Goal: Task Accomplishment & Management: Use online tool/utility

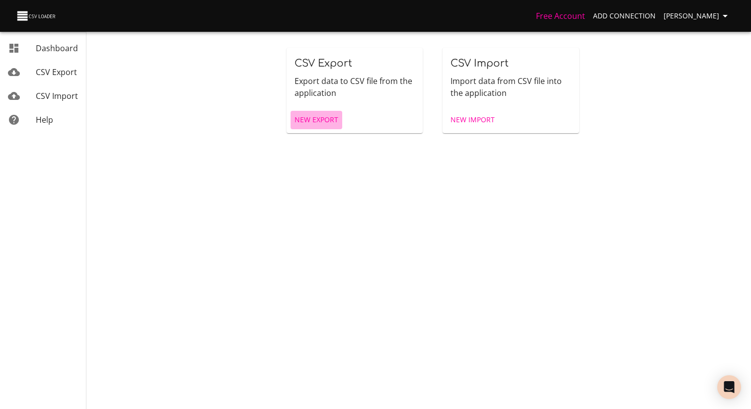
click at [311, 116] on span "New Export" at bounding box center [316, 120] width 44 height 12
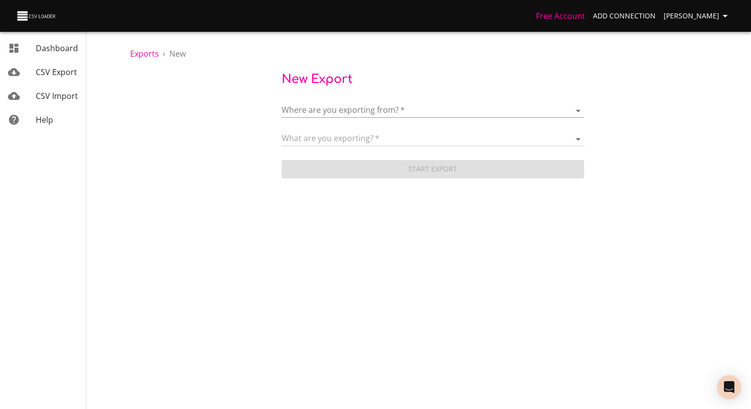
click at [347, 114] on body "Free Account Add Connection [PERSON_NAME] Dashboard CSV Export CSV Import Help …" at bounding box center [375, 204] width 751 height 409
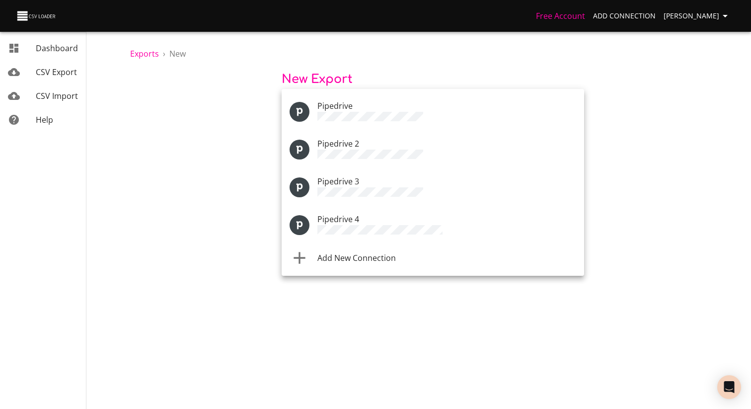
click at [373, 218] on div "Pipedrive 4" at bounding box center [446, 225] width 259 height 24
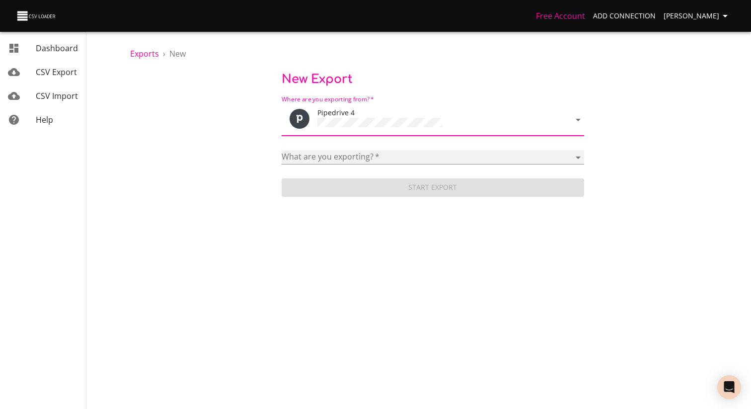
click at [358, 157] on select "Activities Activity Types Deal Products Deals Email Threads Emails Notes Organi…" at bounding box center [432, 157] width 302 height 14
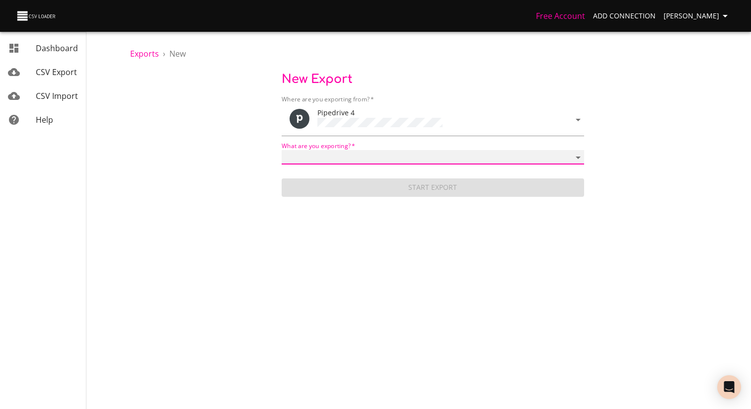
select select "mail_messages"
click at [281, 150] on select "Activities Activity Types Deal Products Deals Email Threads Emails Notes Organi…" at bounding box center [432, 157] width 302 height 14
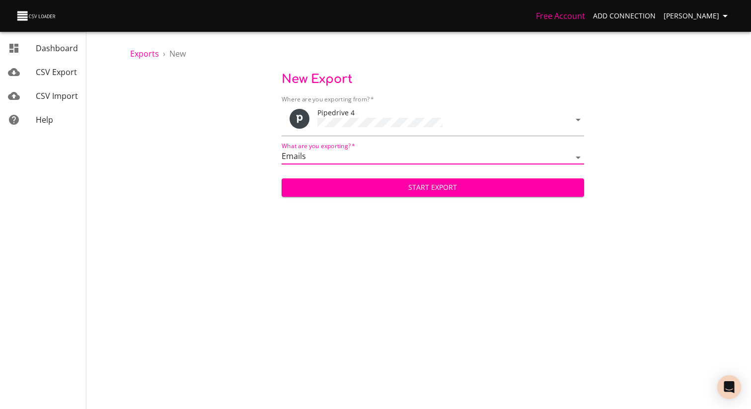
click at [462, 188] on span "Start Export" at bounding box center [432, 187] width 286 height 12
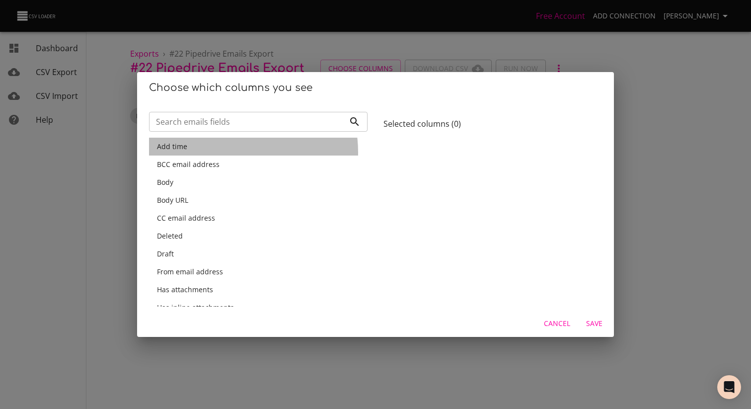
click at [226, 152] on div "Add time" at bounding box center [258, 147] width 218 height 18
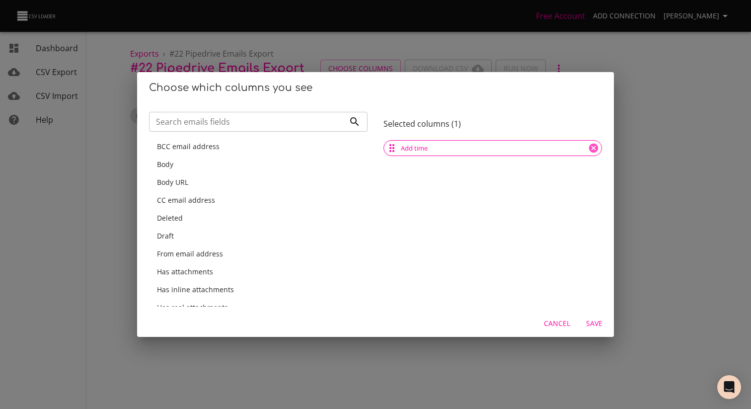
click at [226, 150] on div "BCC email address" at bounding box center [258, 146] width 203 height 10
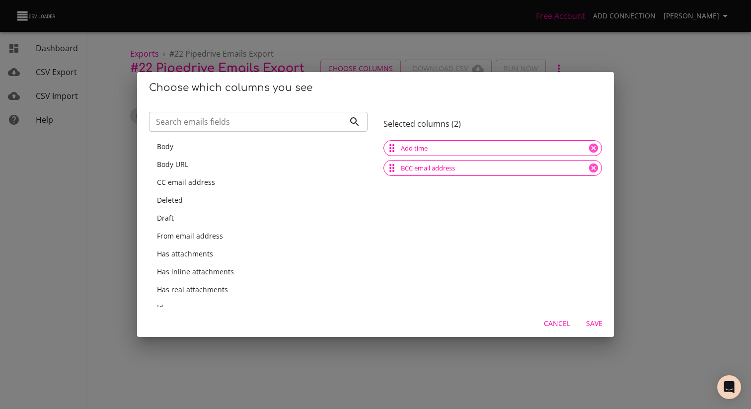
click at [226, 150] on div "Body" at bounding box center [258, 146] width 203 height 10
click at [226, 159] on div "Body URL" at bounding box center [258, 164] width 203 height 10
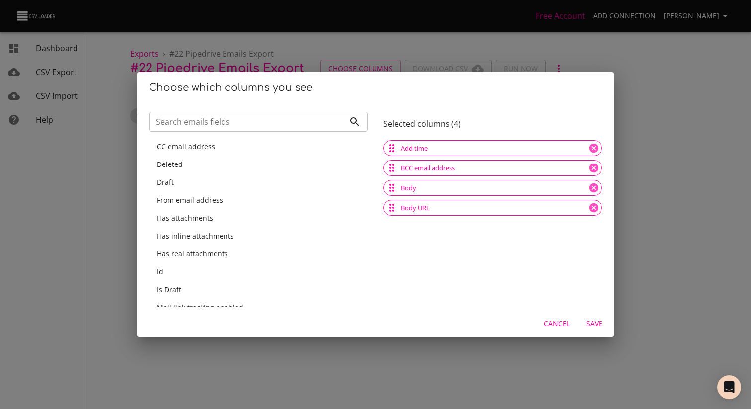
click at [226, 150] on div "CC email address" at bounding box center [258, 146] width 203 height 10
click at [226, 159] on div "Deleted" at bounding box center [258, 164] width 203 height 10
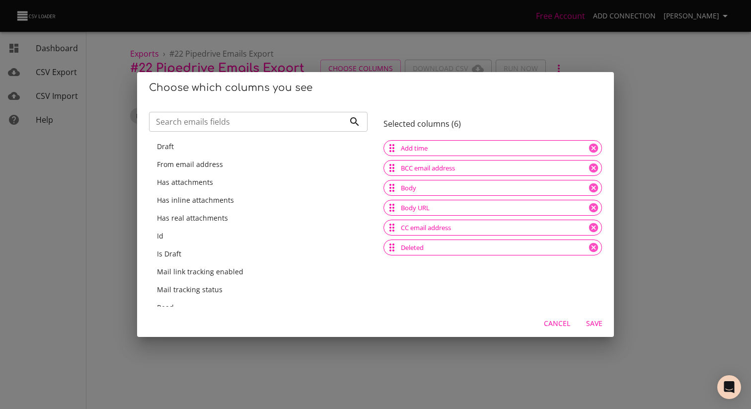
click at [226, 150] on div "Draft" at bounding box center [258, 146] width 203 height 10
click at [226, 159] on div "From email address" at bounding box center [258, 164] width 203 height 10
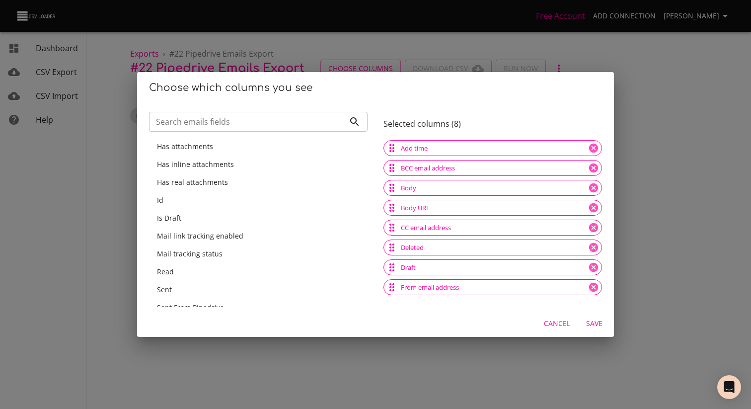
click at [226, 150] on div "Has attachments" at bounding box center [258, 146] width 203 height 10
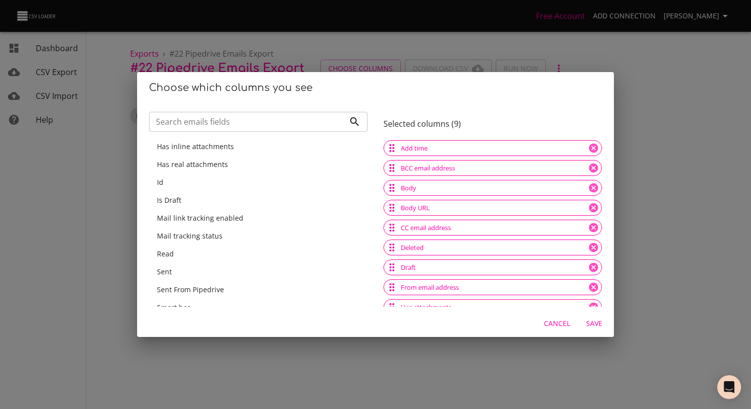
click at [226, 150] on span "Has inline attachments" at bounding box center [195, 145] width 77 height 9
click at [226, 159] on div "Has real attachments" at bounding box center [258, 164] width 203 height 10
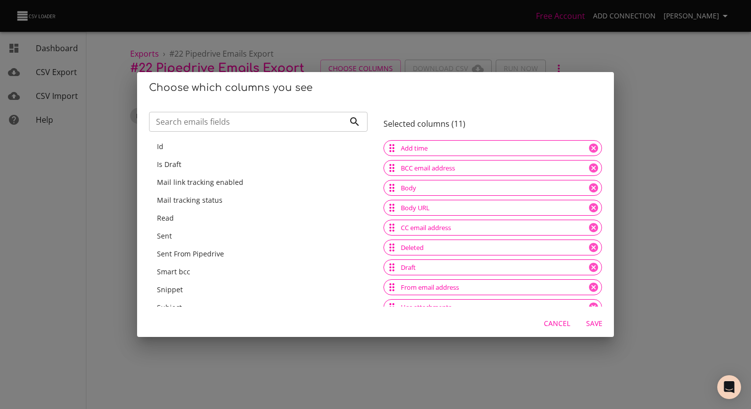
click at [226, 150] on div "Id" at bounding box center [258, 146] width 203 height 10
click at [226, 159] on div "Is Draft" at bounding box center [258, 164] width 203 height 10
click at [226, 150] on span "Mail link tracking enabled" at bounding box center [200, 145] width 86 height 9
click at [226, 150] on div "Mail tracking status" at bounding box center [258, 146] width 203 height 10
click at [226, 159] on div "Read" at bounding box center [258, 164] width 203 height 10
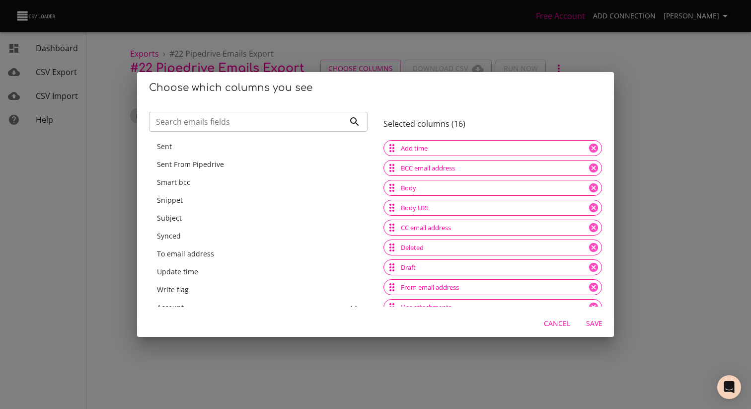
click at [226, 150] on div "Sent" at bounding box center [258, 146] width 203 height 10
click at [226, 150] on div "Sent From Pipedrive" at bounding box center [258, 146] width 203 height 10
click at [226, 159] on div "Smart bcc" at bounding box center [258, 164] width 203 height 10
click at [226, 150] on div "Snippet" at bounding box center [258, 146] width 203 height 10
click at [226, 150] on div "Subject" at bounding box center [258, 146] width 203 height 10
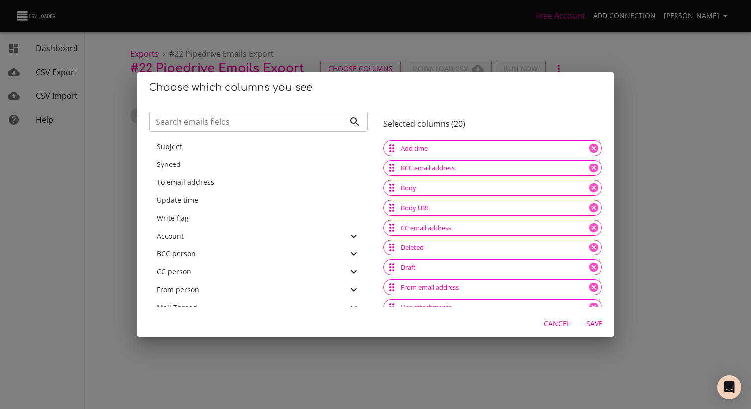
click at [226, 159] on div "Synced" at bounding box center [258, 164] width 203 height 10
click at [226, 150] on div "To email address" at bounding box center [258, 146] width 203 height 10
click at [226, 159] on div "Update time" at bounding box center [258, 164] width 203 height 10
click at [226, 150] on div "Write flag" at bounding box center [258, 146] width 203 height 10
click at [226, 150] on div "Account" at bounding box center [252, 146] width 191 height 10
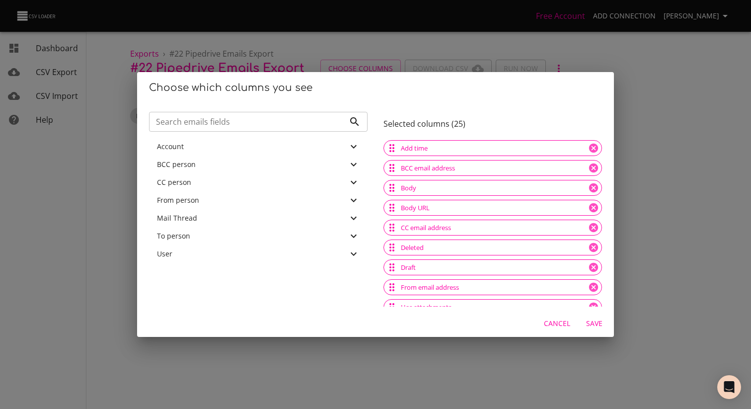
click at [226, 150] on div "Account" at bounding box center [252, 146] width 191 height 10
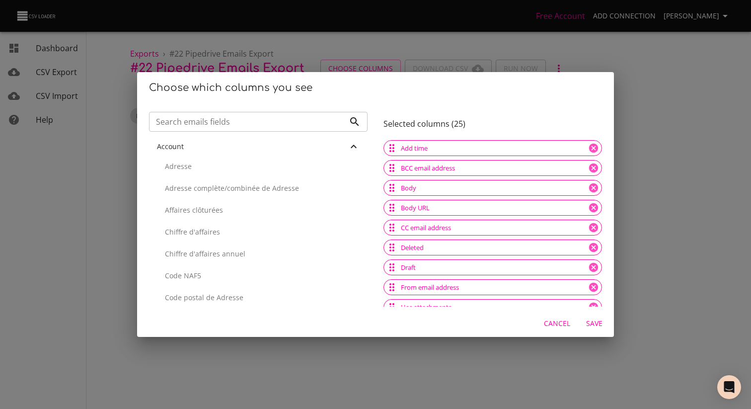
click at [226, 150] on div "Account" at bounding box center [252, 146] width 191 height 10
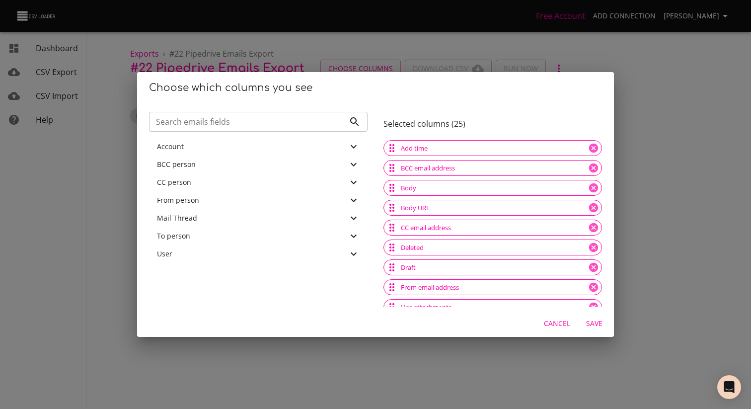
click at [226, 150] on div "Account" at bounding box center [252, 146] width 191 height 10
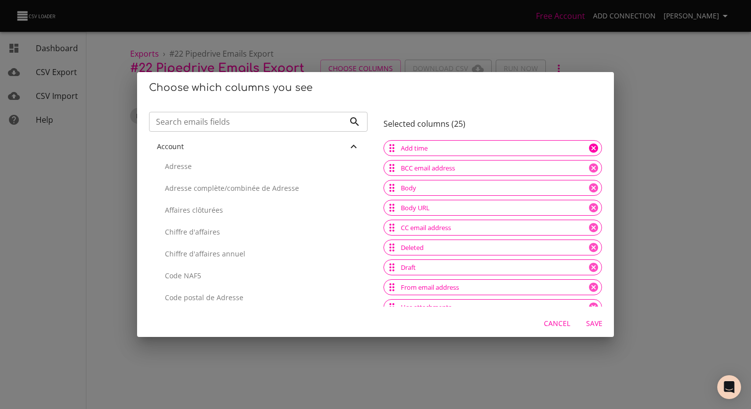
click at [588, 146] on icon at bounding box center [593, 147] width 11 height 11
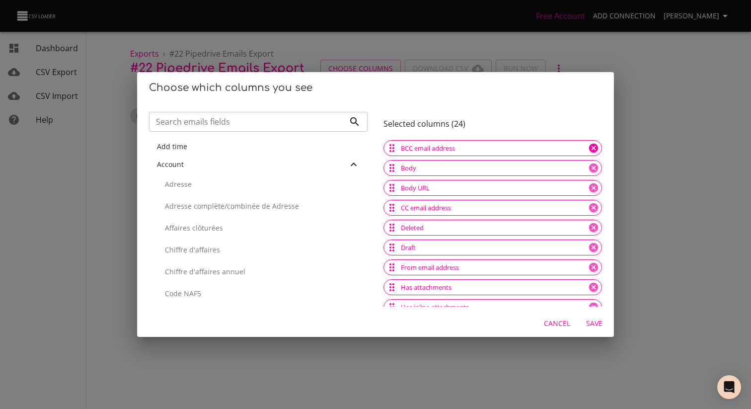
click at [588, 146] on icon at bounding box center [593, 147] width 11 height 11
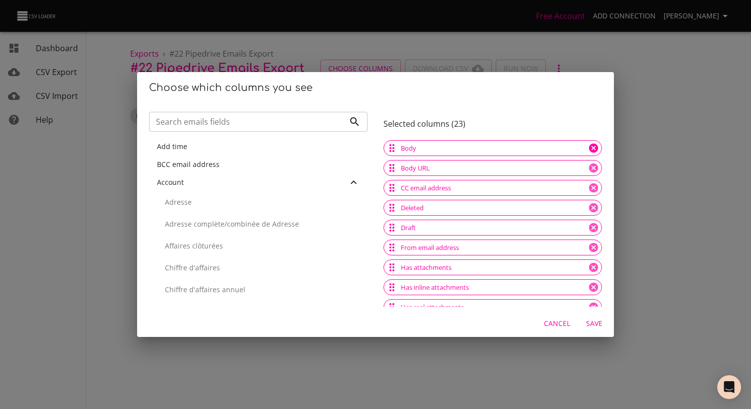
click at [588, 146] on icon at bounding box center [593, 147] width 11 height 11
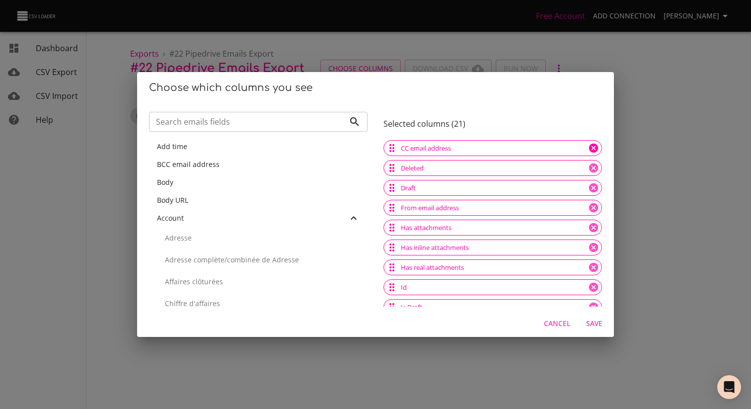
click at [588, 146] on icon at bounding box center [593, 147] width 11 height 11
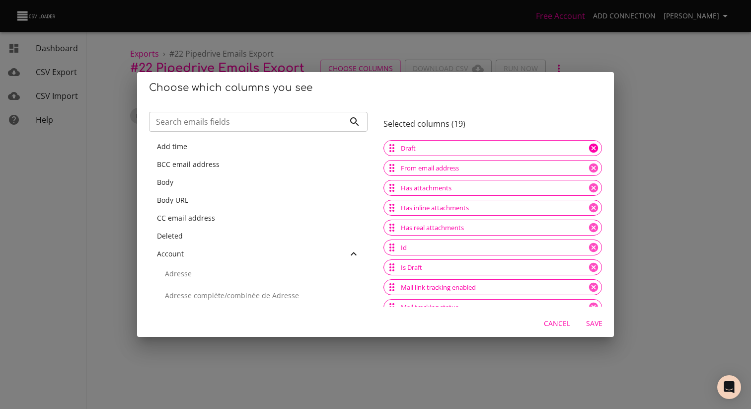
click at [588, 146] on icon at bounding box center [593, 147] width 11 height 11
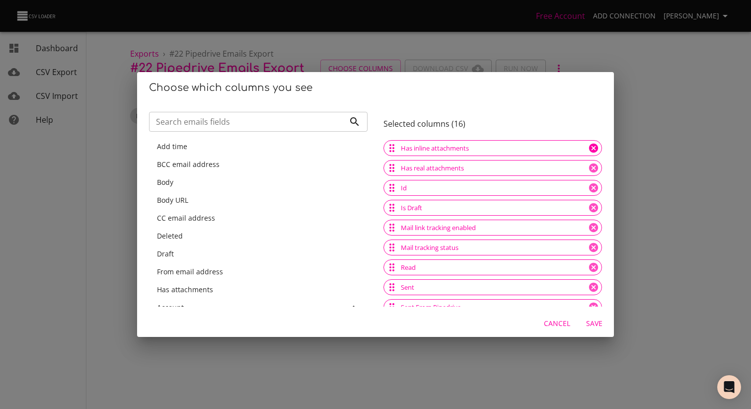
click at [588, 146] on icon at bounding box center [593, 147] width 11 height 11
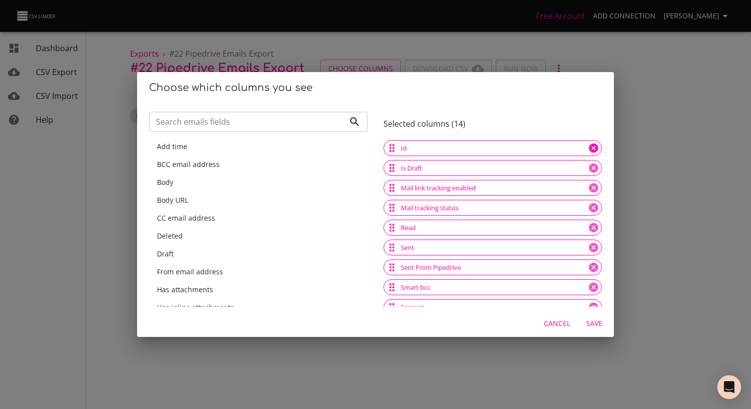
click at [588, 146] on icon at bounding box center [593, 147] width 11 height 11
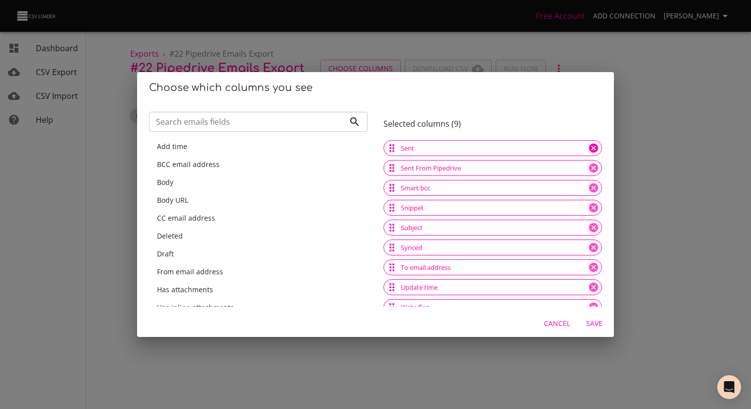
click at [588, 146] on icon at bounding box center [593, 147] width 11 height 11
click at [577, 146] on div "Sent" at bounding box center [492, 148] width 218 height 16
click at [577, 146] on div "Sent From Pipedrive" at bounding box center [492, 148] width 218 height 16
click at [589, 148] on icon at bounding box center [593, 147] width 9 height 9
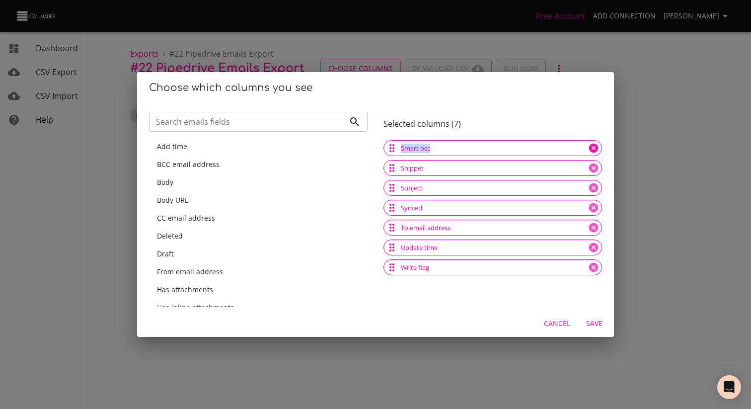
click at [589, 148] on icon at bounding box center [593, 147] width 9 height 9
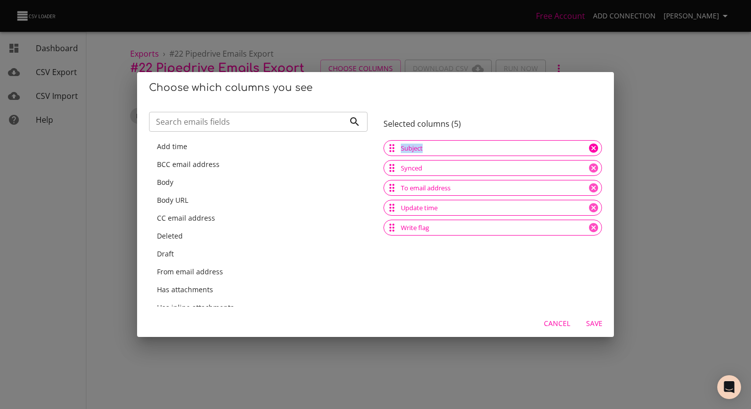
click at [589, 148] on icon at bounding box center [593, 147] width 9 height 9
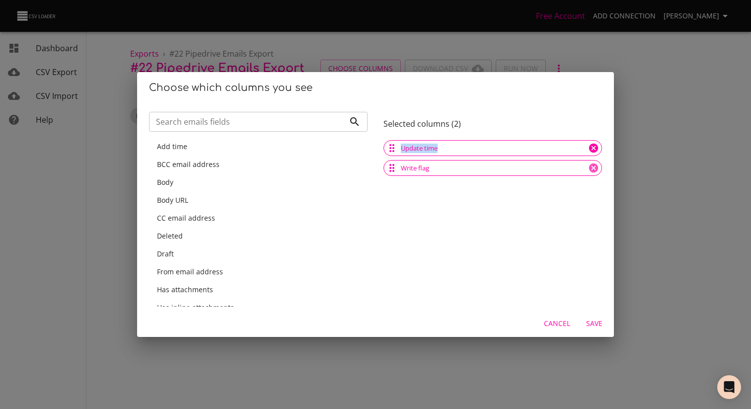
click at [589, 148] on icon at bounding box center [593, 147] width 9 height 9
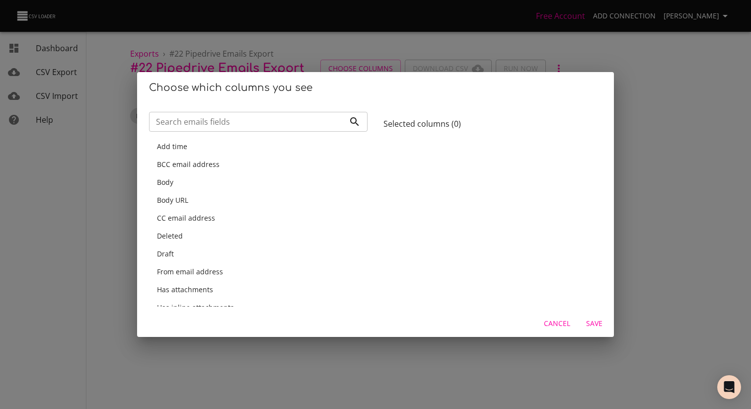
click at [583, 148] on div at bounding box center [492, 222] width 218 height 168
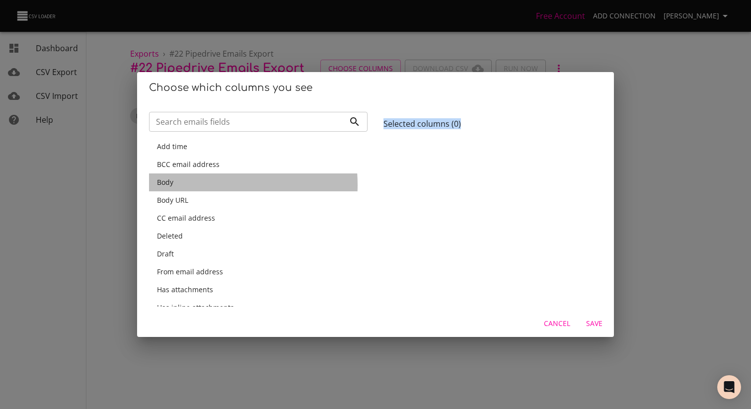
click at [193, 185] on div "Body" at bounding box center [258, 182] width 203 height 10
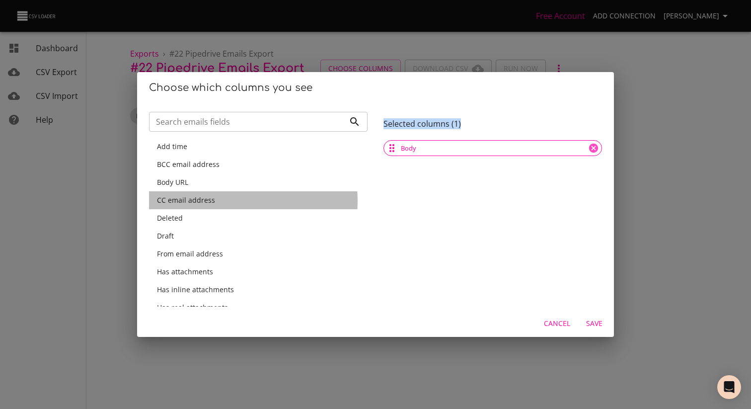
click at [206, 201] on span "CC email address" at bounding box center [186, 199] width 58 height 9
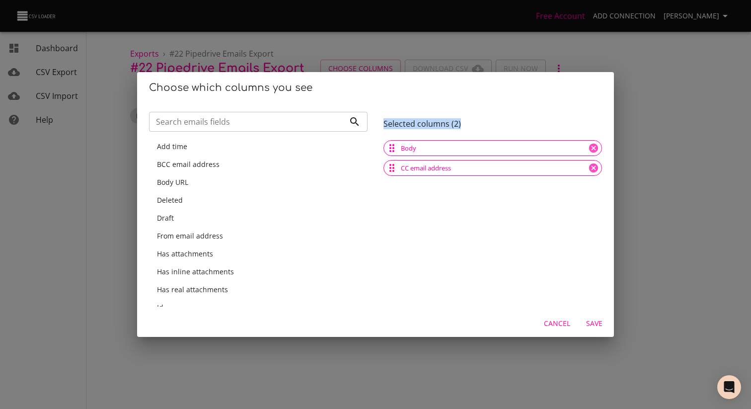
scroll to position [22, 0]
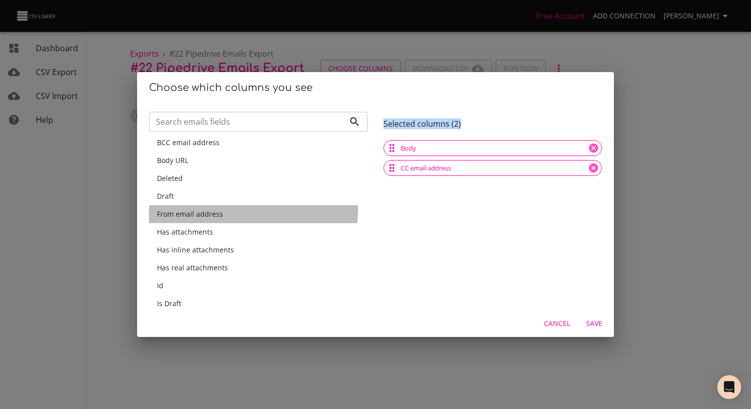
click at [208, 207] on div "From email address" at bounding box center [258, 214] width 218 height 18
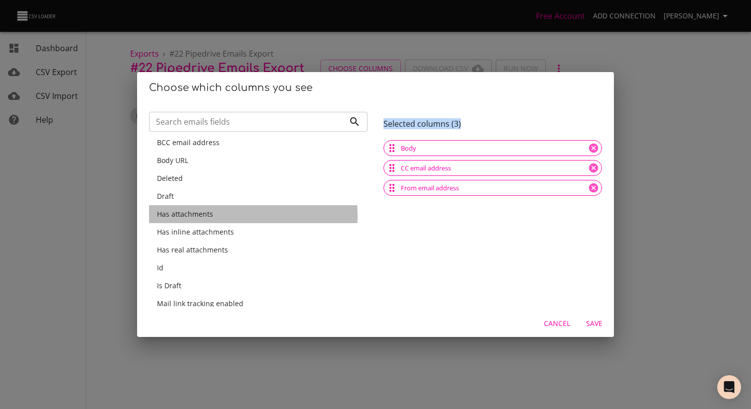
click at [208, 215] on span "Has attachments" at bounding box center [185, 213] width 56 height 9
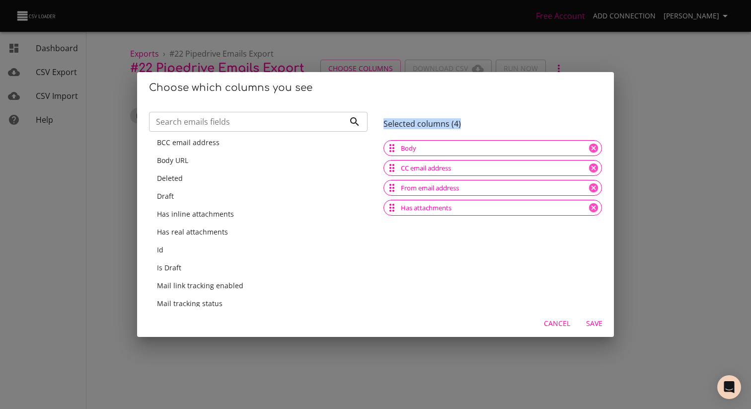
click at [195, 251] on div "Id" at bounding box center [258, 250] width 203 height 10
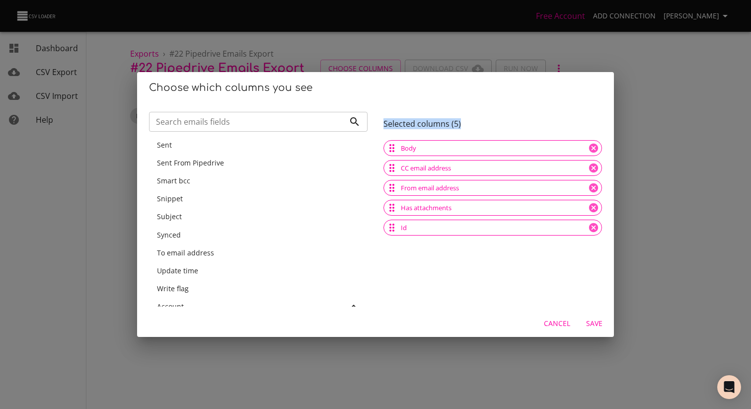
scroll to position [199, 0]
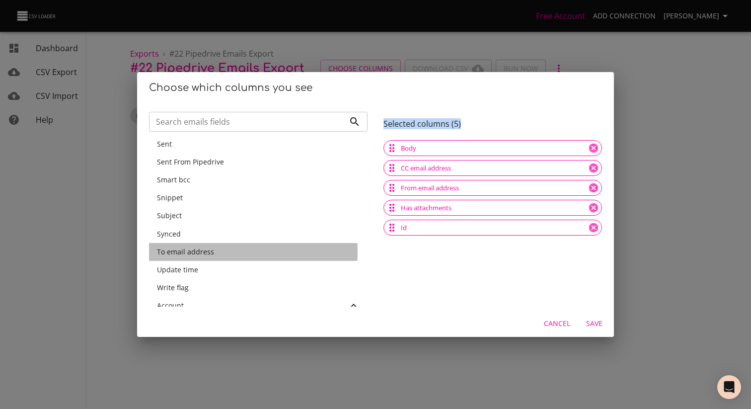
click at [186, 250] on span "To email address" at bounding box center [185, 251] width 57 height 9
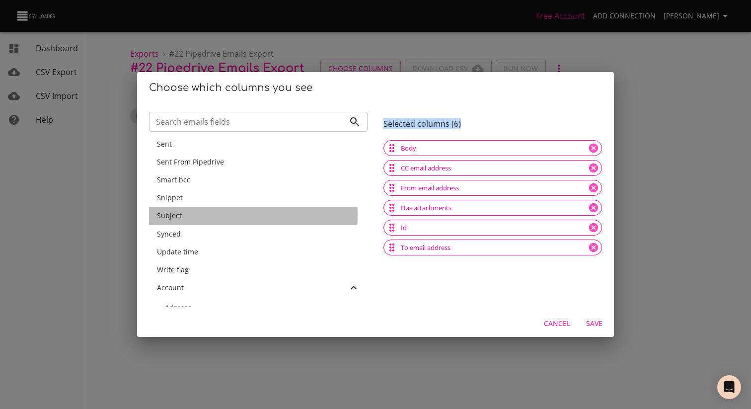
click at [187, 214] on div "Subject" at bounding box center [258, 215] width 203 height 10
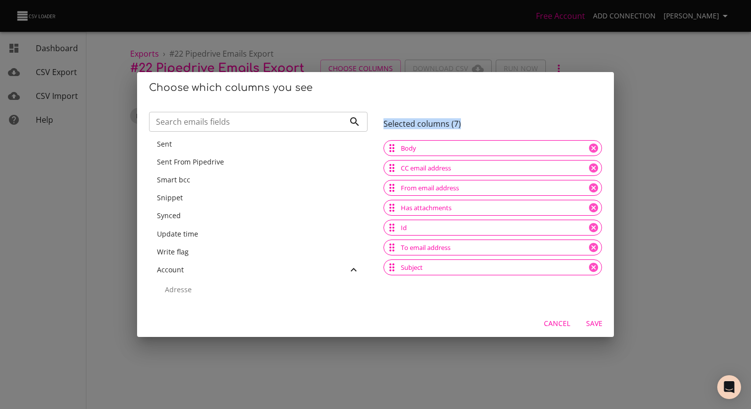
click at [204, 236] on div "Update time" at bounding box center [258, 234] width 203 height 10
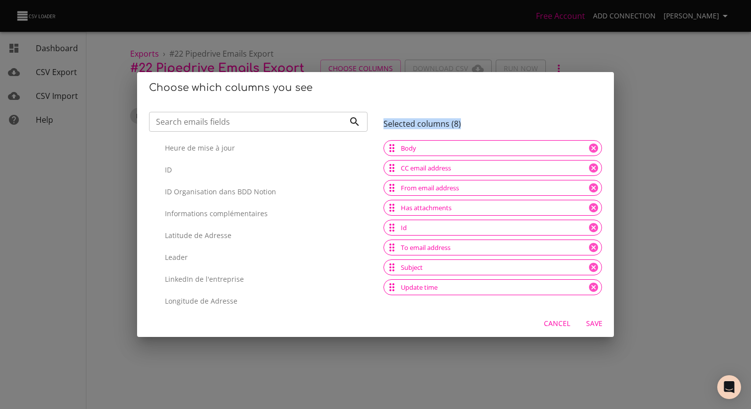
scroll to position [654, 0]
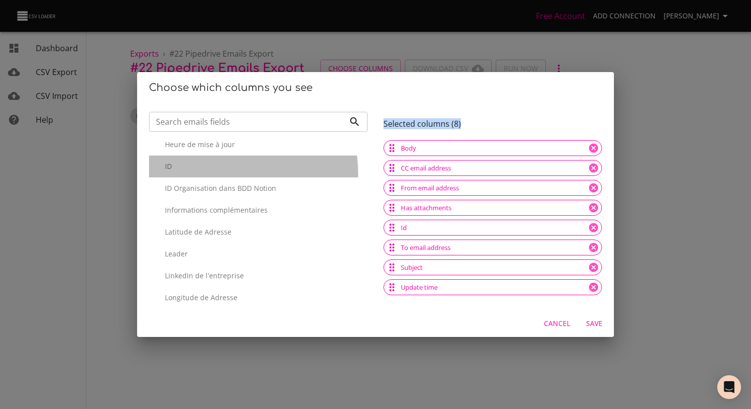
click at [203, 174] on div "ID" at bounding box center [258, 166] width 218 height 22
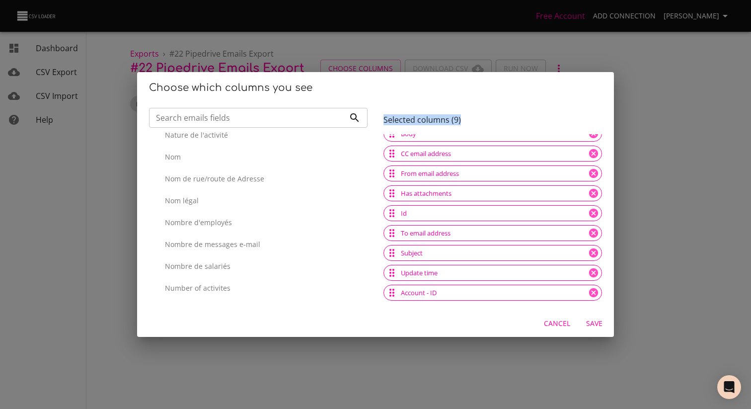
scroll to position [876, 0]
click at [233, 117] on input "Search emails fields" at bounding box center [247, 118] width 196 height 20
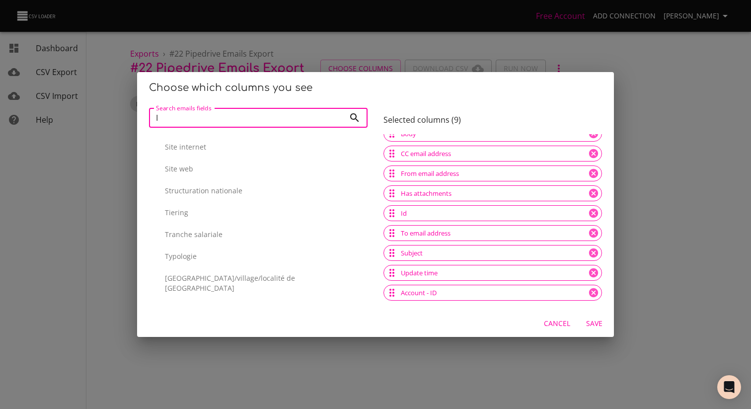
scroll to position [332, 0]
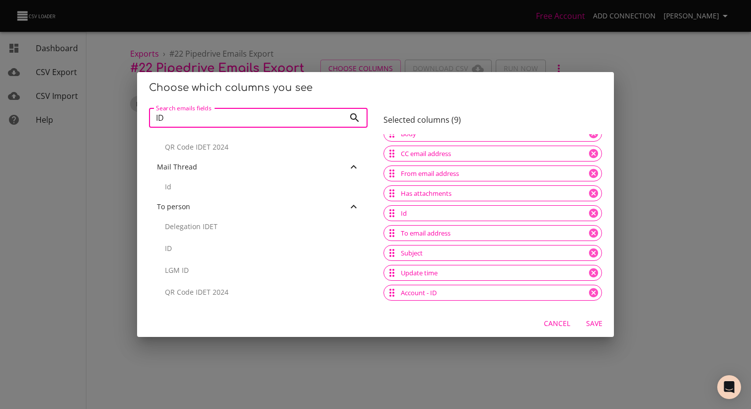
type input "ID"
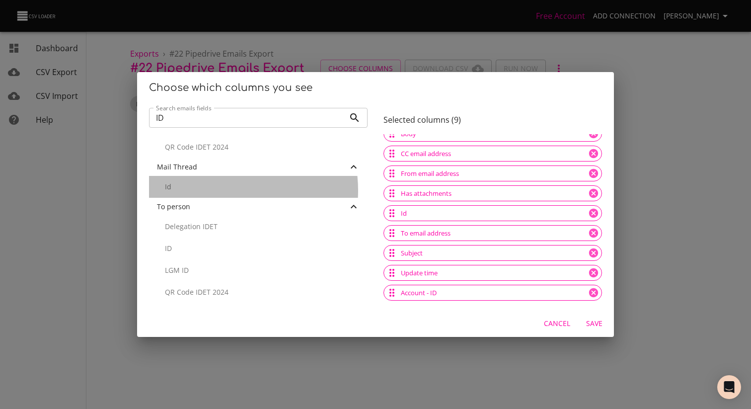
click at [216, 191] on p "Id" at bounding box center [262, 187] width 195 height 10
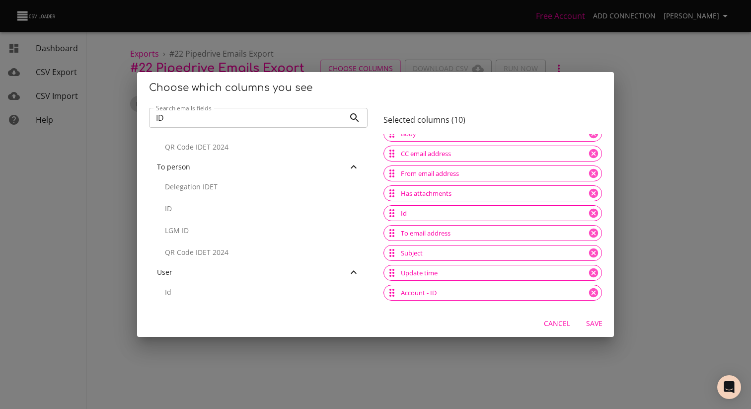
click at [208, 207] on p "ID" at bounding box center [262, 209] width 195 height 10
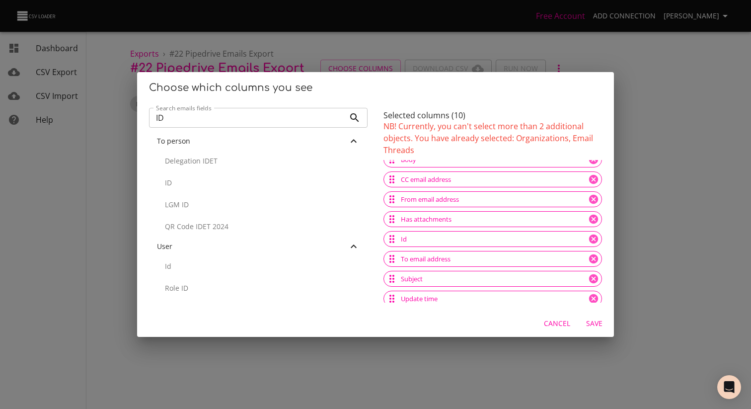
scroll to position [56, 0]
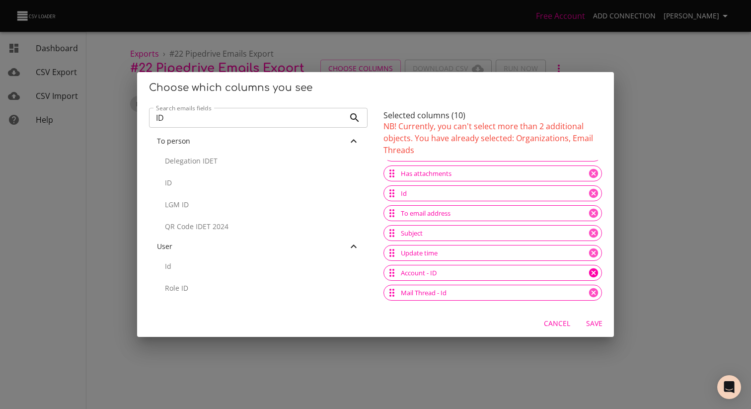
click at [588, 276] on icon at bounding box center [593, 272] width 11 height 11
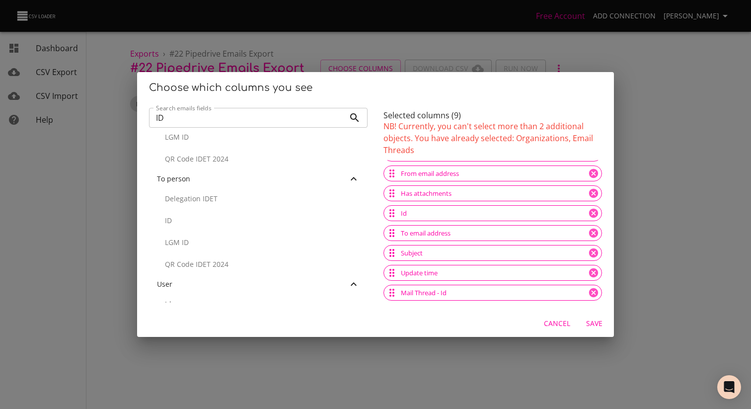
scroll to position [340, 0]
click at [231, 224] on p "ID" at bounding box center [262, 222] width 195 height 10
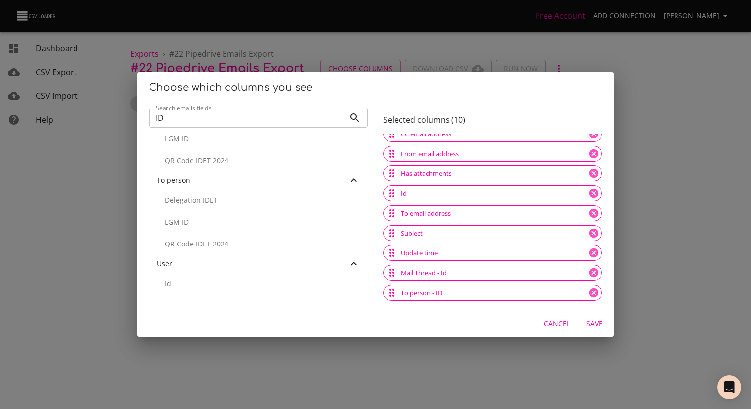
scroll to position [30, 0]
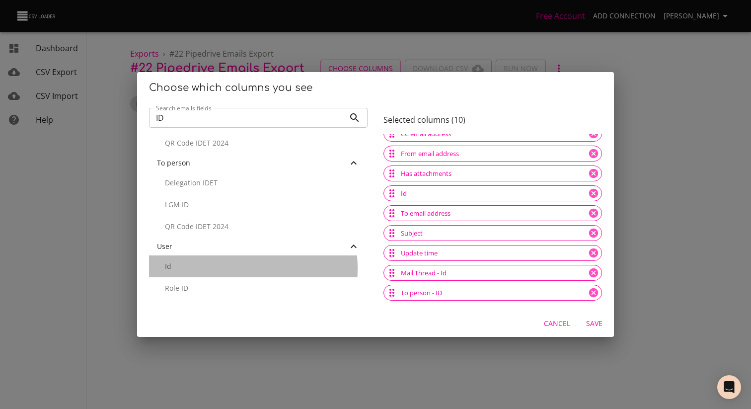
click at [206, 269] on p "Id" at bounding box center [262, 266] width 195 height 10
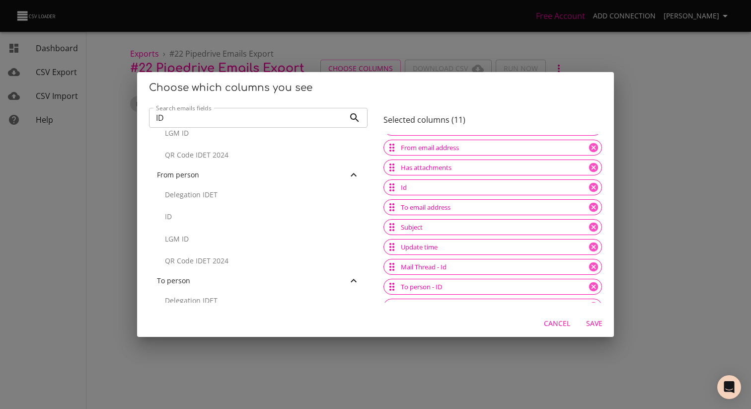
click at [260, 218] on p "ID" at bounding box center [262, 216] width 195 height 10
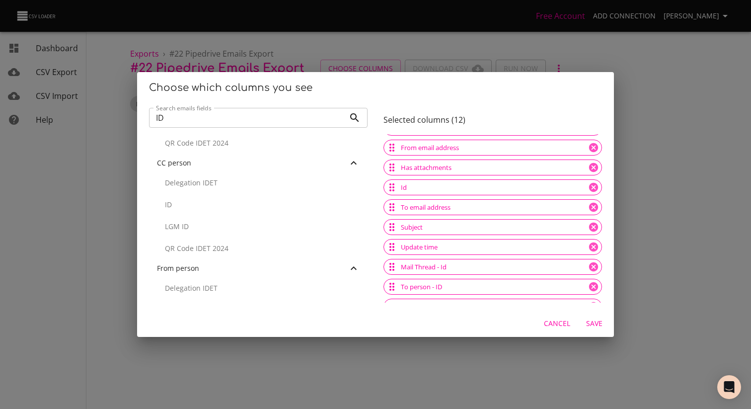
click at [239, 207] on p "ID" at bounding box center [262, 205] width 195 height 10
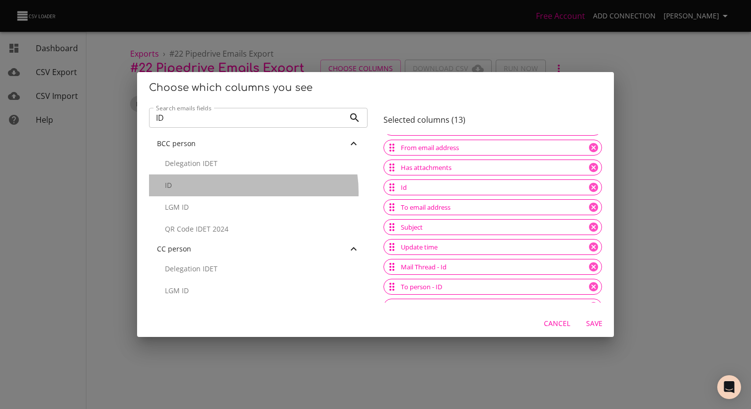
click at [233, 192] on div "ID" at bounding box center [258, 185] width 218 height 22
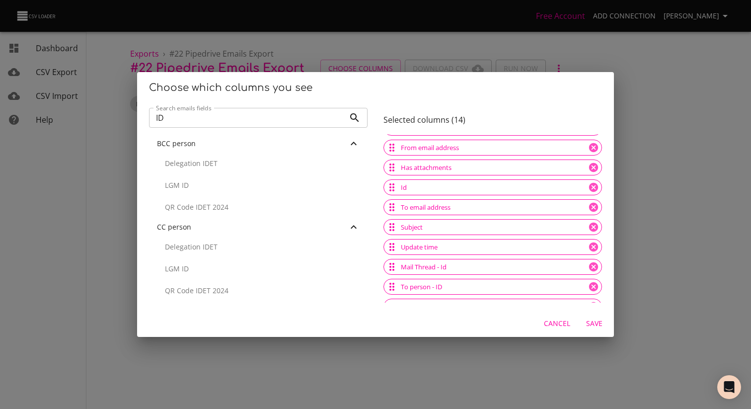
scroll to position [0, 0]
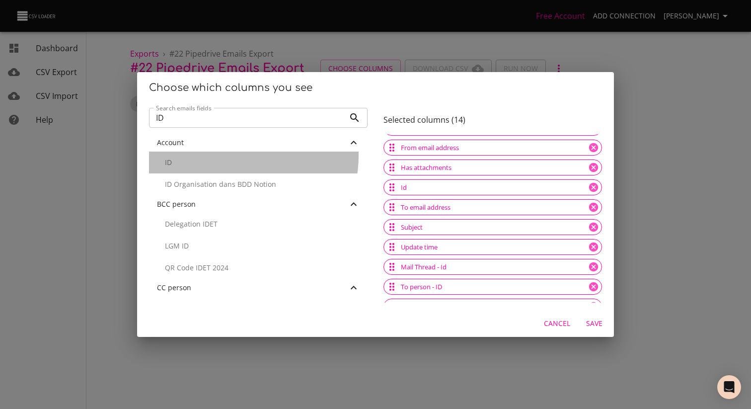
click at [223, 155] on div "ID" at bounding box center [258, 162] width 218 height 22
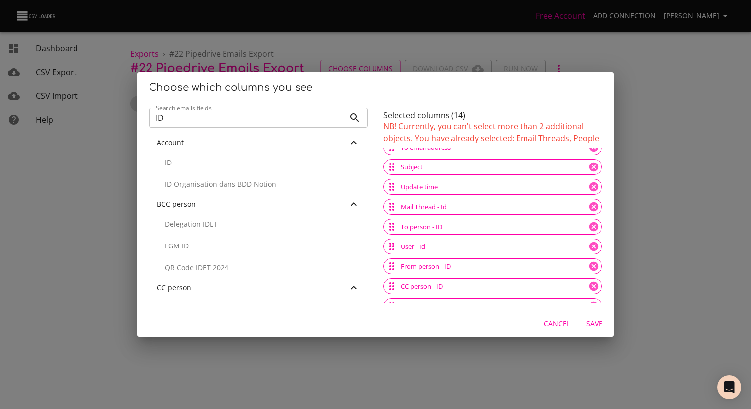
scroll to position [122, 0]
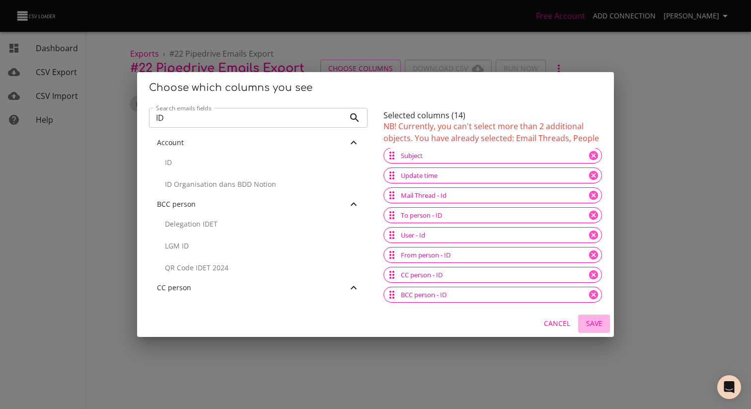
click at [595, 322] on span "Save" at bounding box center [594, 323] width 24 height 12
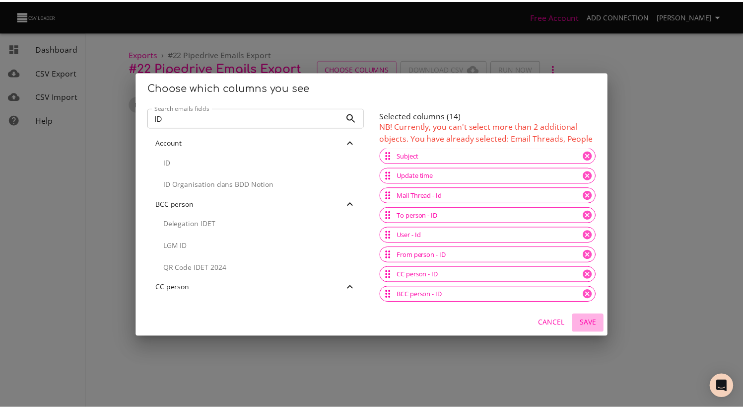
scroll to position [0, 0]
